Goal: Information Seeking & Learning: Learn about a topic

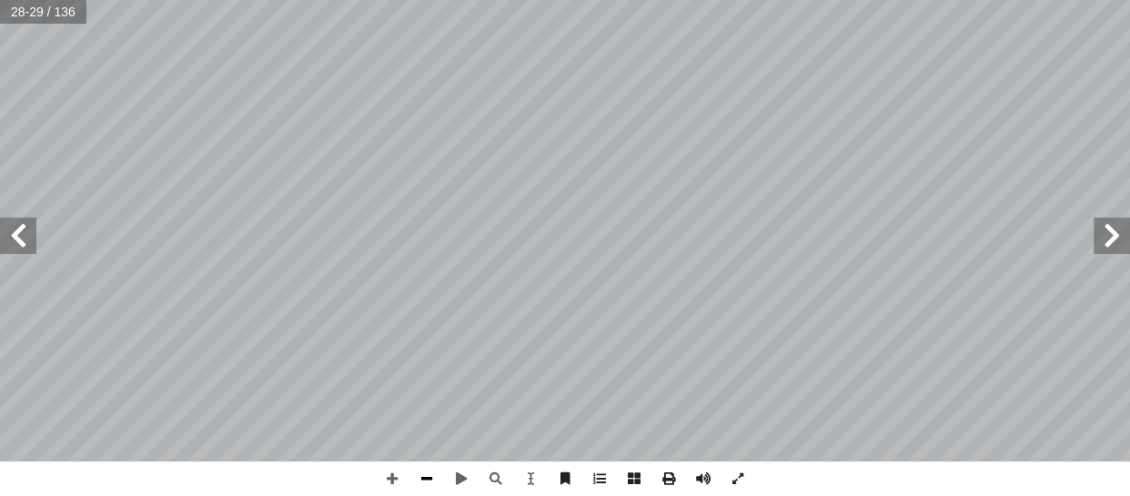
click at [419, 476] on span at bounding box center [427, 478] width 35 height 35
click at [399, 474] on span at bounding box center [392, 478] width 35 height 35
click at [390, 479] on span at bounding box center [392, 478] width 35 height 35
click at [427, 483] on span at bounding box center [427, 478] width 35 height 35
click at [25, 238] on span at bounding box center [18, 236] width 36 height 36
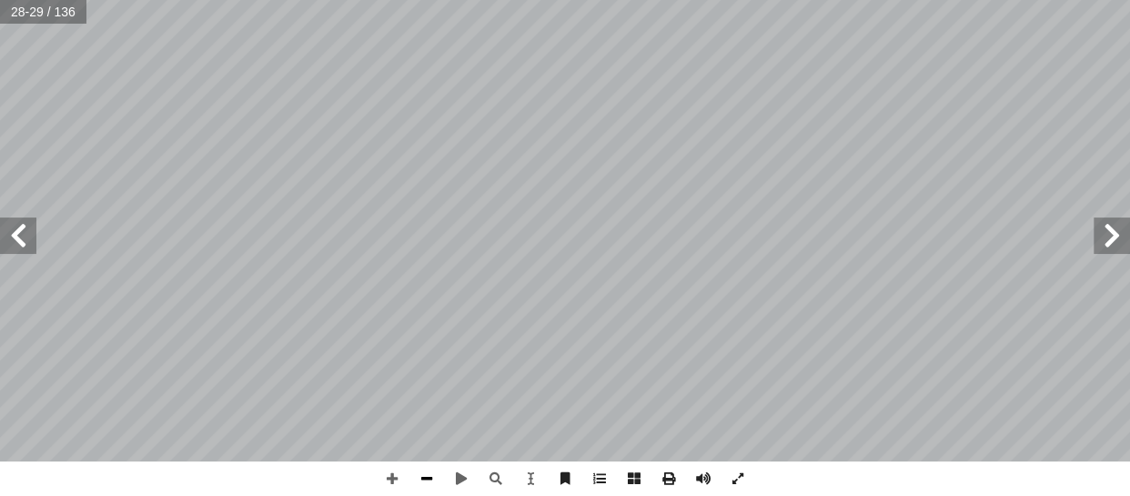
click at [421, 477] on span at bounding box center [427, 478] width 35 height 35
click at [389, 479] on span at bounding box center [392, 478] width 35 height 35
click at [393, 475] on span at bounding box center [392, 478] width 35 height 35
click at [416, 482] on span at bounding box center [427, 478] width 35 height 35
click at [382, 473] on span at bounding box center [392, 478] width 35 height 35
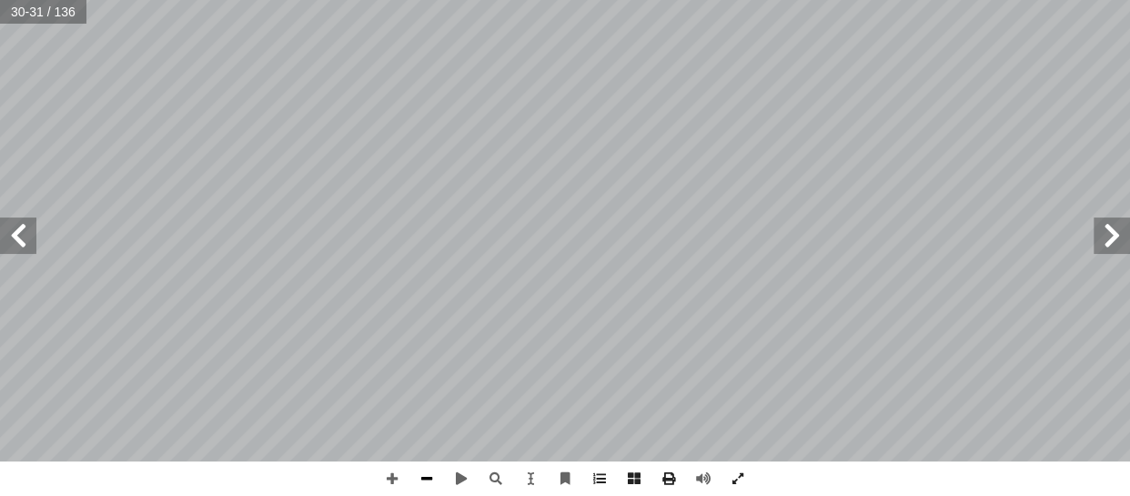
click at [427, 482] on span at bounding box center [427, 478] width 35 height 35
click at [394, 481] on span at bounding box center [392, 478] width 35 height 35
click at [404, 0] on html "الصفحة الرئيسية الصف الأول الصف الثاني الصف الثالث الصف الرابع الصف الخامس الصف…" at bounding box center [565, 83] width 1130 height 166
click at [550, 490] on div "26 نعم ّ عدد أ أ سناني و أ أ لي أنا أ ف ّ تعري أ أ النشاط(6): عدن ّ إذا كنت طفل…" at bounding box center [565, 248] width 1130 height 496
click at [412, 475] on span at bounding box center [427, 478] width 35 height 35
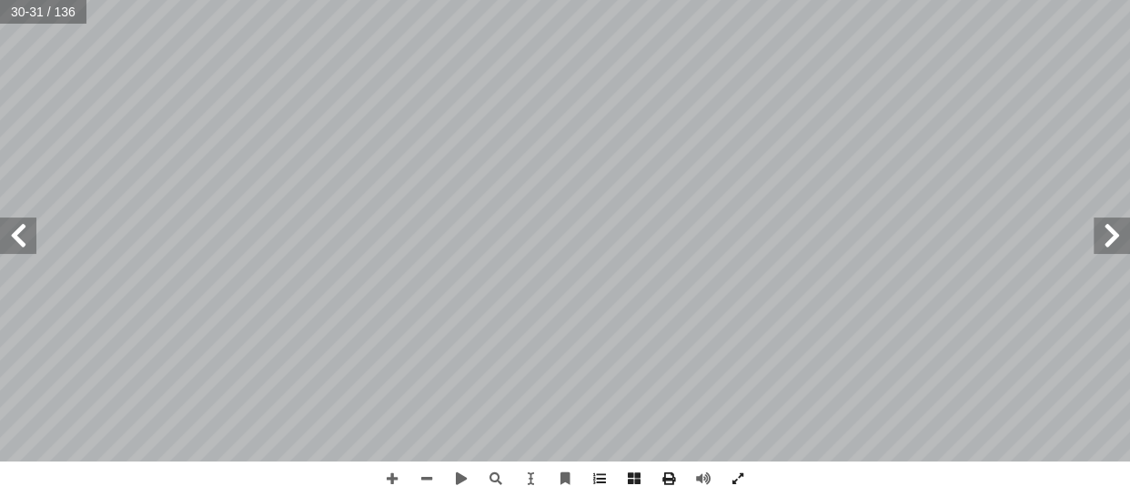
click at [26, 236] on span at bounding box center [18, 236] width 36 height 36
click at [420, 473] on span at bounding box center [427, 478] width 35 height 35
click at [392, 482] on span at bounding box center [392, 478] width 35 height 35
click at [400, 476] on span at bounding box center [392, 478] width 35 height 35
click at [419, 481] on span at bounding box center [427, 478] width 35 height 35
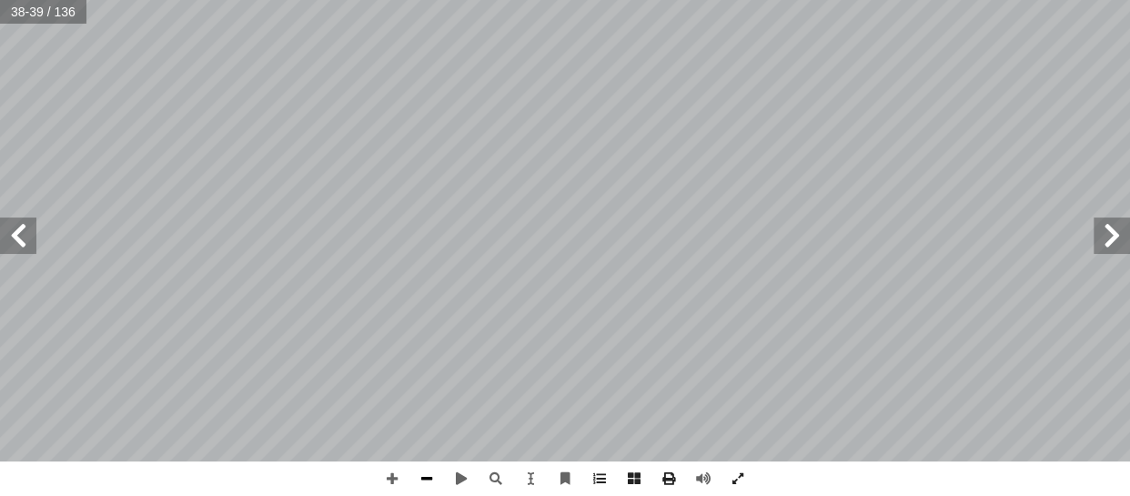
click at [426, 474] on span at bounding box center [427, 478] width 35 height 35
click at [30, 238] on span at bounding box center [18, 236] width 36 height 36
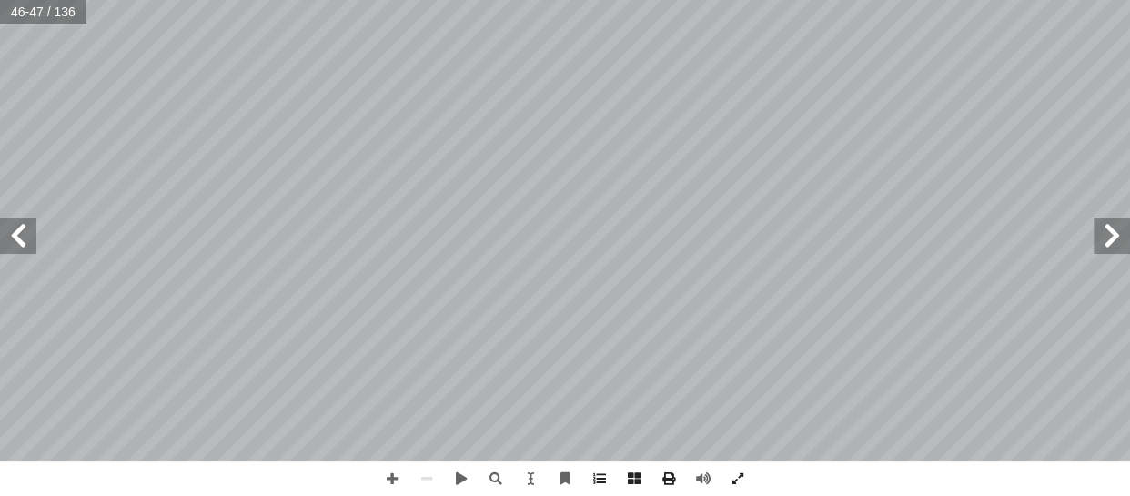
click at [30, 238] on span at bounding box center [18, 236] width 36 height 36
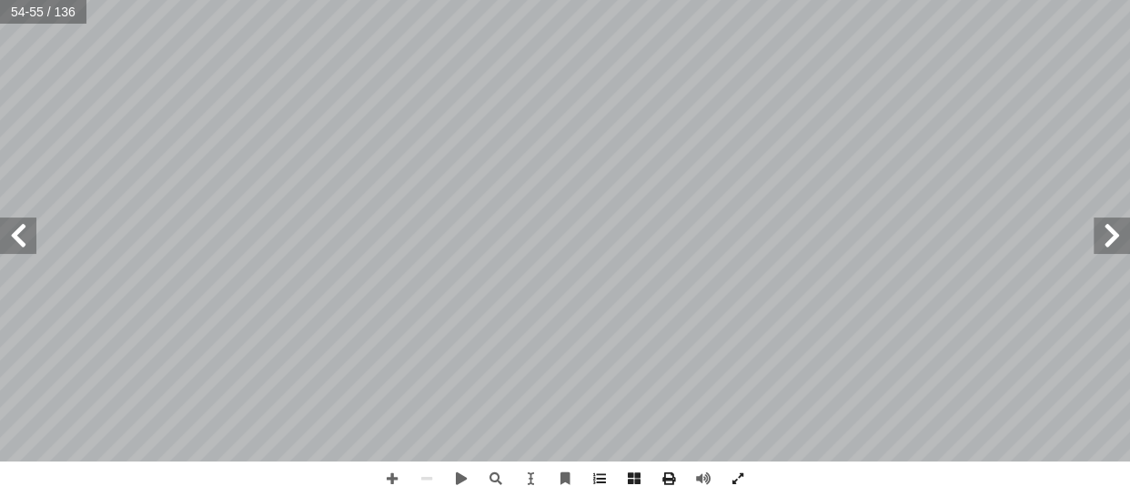
click at [30, 238] on span at bounding box center [18, 236] width 36 height 36
click at [1121, 237] on span at bounding box center [1112, 236] width 36 height 36
click at [32, 247] on span at bounding box center [18, 236] width 36 height 36
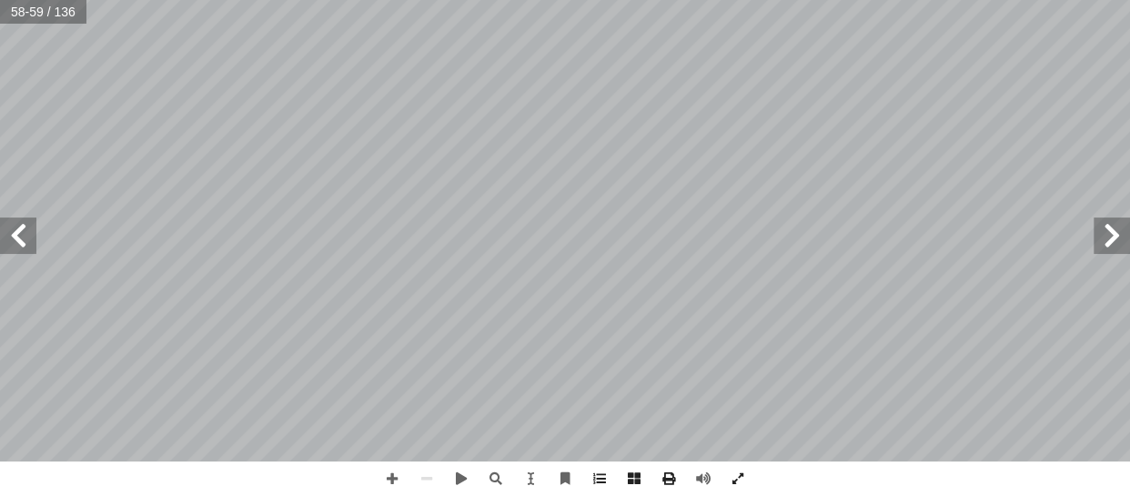
click at [25, 231] on span at bounding box center [18, 236] width 36 height 36
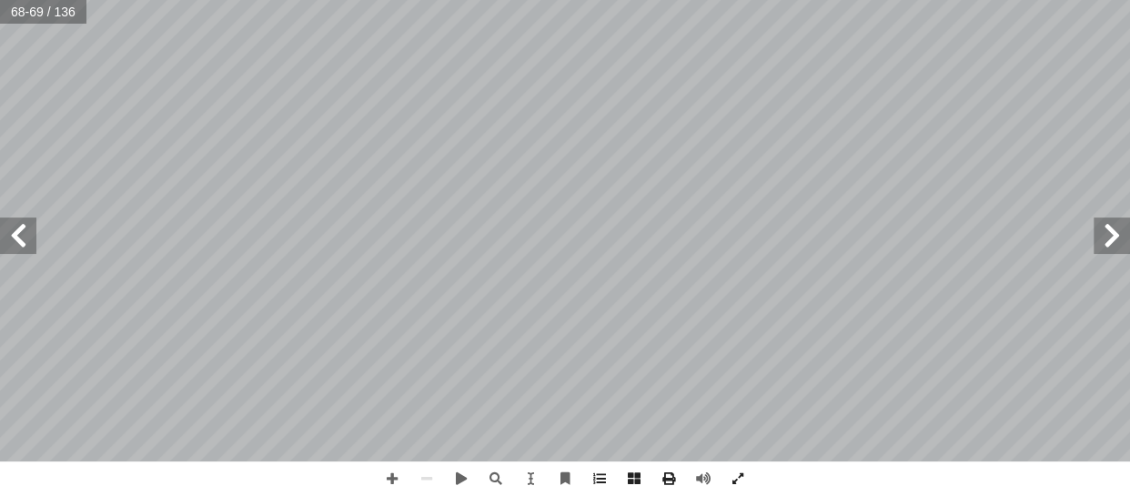
click at [25, 231] on span at bounding box center [18, 236] width 36 height 36
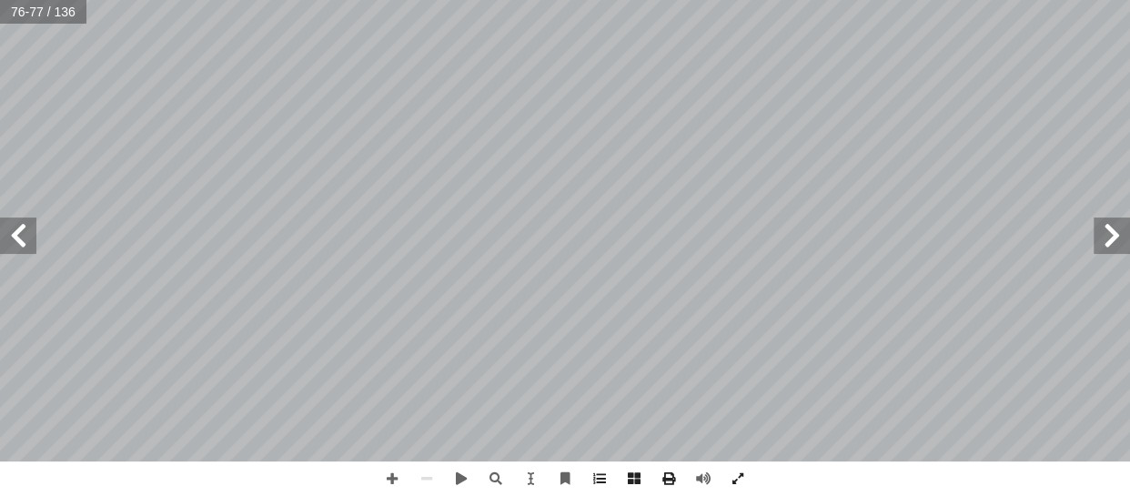
click at [25, 231] on span at bounding box center [18, 236] width 36 height 36
